Goal: Transaction & Acquisition: Purchase product/service

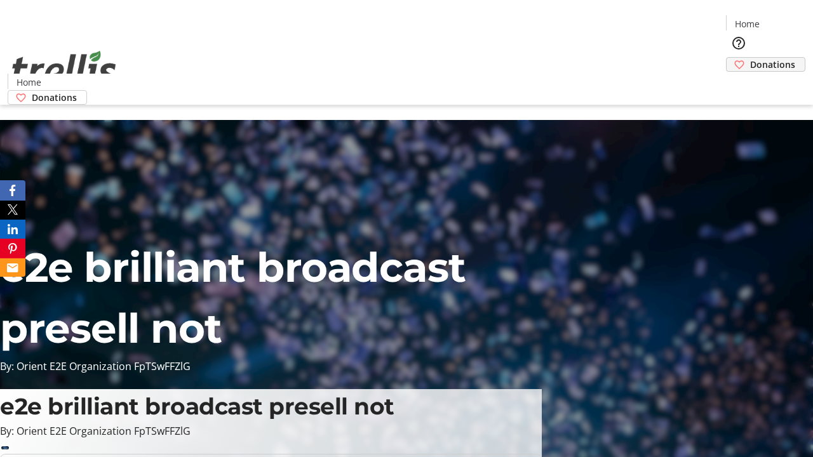
click at [750, 58] on span "Donations" at bounding box center [772, 64] width 45 height 13
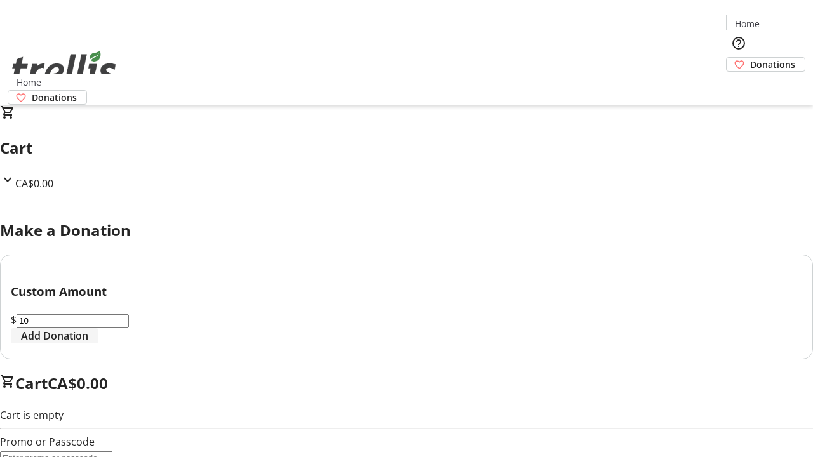
click at [88, 344] on span "Add Donation" at bounding box center [54, 335] width 67 height 15
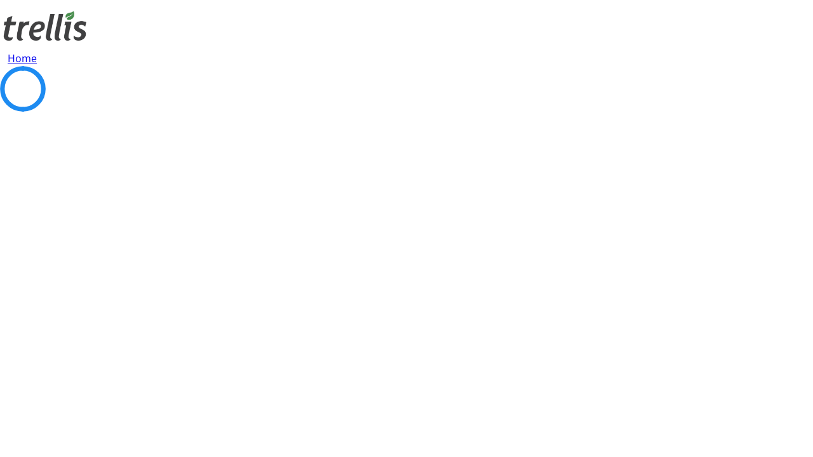
select select "CA"
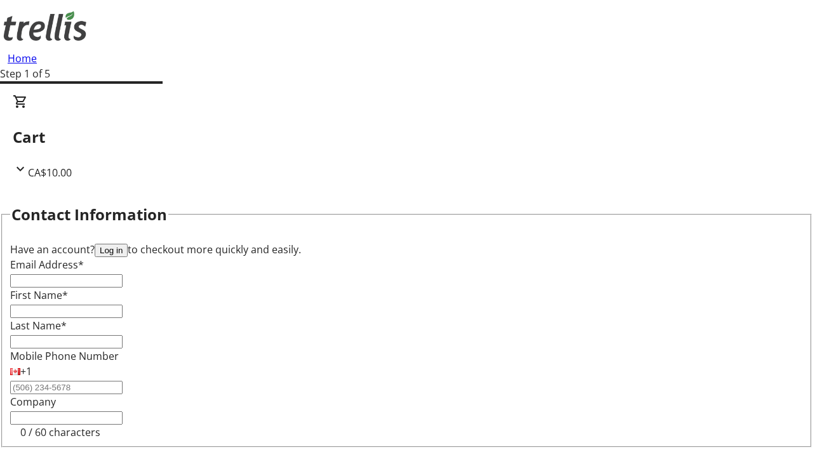
click at [128, 244] on button "Log in" at bounding box center [111, 250] width 33 height 13
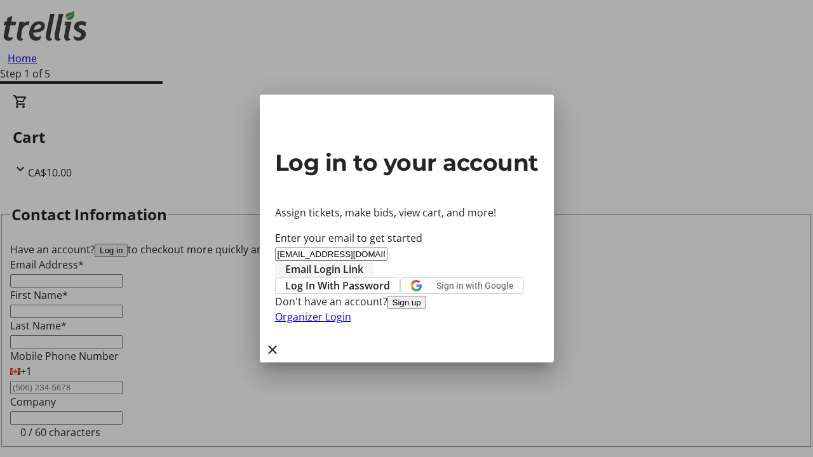
type input "[EMAIL_ADDRESS][DOMAIN_NAME]"
click at [363, 262] on span "Email Login Link" at bounding box center [324, 269] width 78 height 15
